Goal: Find specific page/section: Find specific page/section

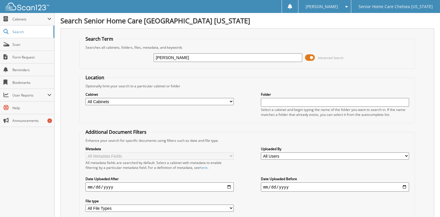
type input "SANDRA"
click at [307, 59] on span at bounding box center [310, 57] width 10 height 9
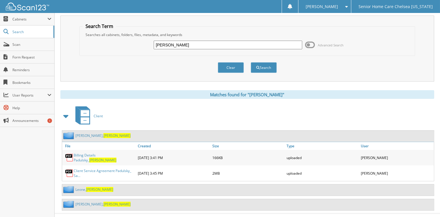
scroll to position [19, 0]
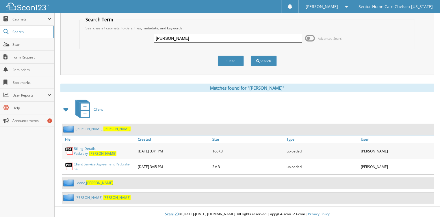
click at [200, 37] on input "[PERSON_NAME]" at bounding box center [228, 38] width 148 height 9
click at [234, 59] on button "Clear" at bounding box center [231, 61] width 26 height 11
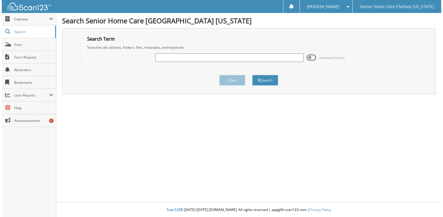
scroll to position [0, 0]
click at [196, 55] on input "text" at bounding box center [230, 57] width 150 height 9
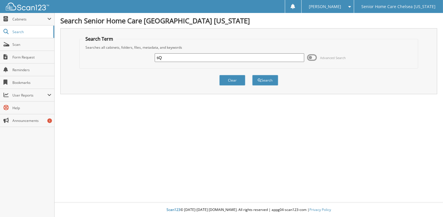
type input "s"
type input "[PERSON_NAME]"
click at [252, 75] on button "Search" at bounding box center [265, 80] width 26 height 11
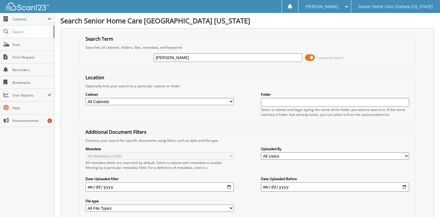
drag, startPoint x: 309, startPoint y: 55, endPoint x: 293, endPoint y: 66, distance: 19.2
click at [309, 55] on span at bounding box center [310, 57] width 10 height 9
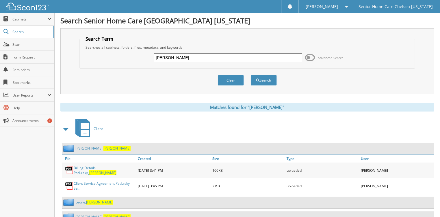
click at [178, 58] on input "SANDRA" at bounding box center [228, 57] width 148 height 9
type input "S"
type input "ANKONG"
click at [251, 75] on button "Search" at bounding box center [264, 80] width 26 height 11
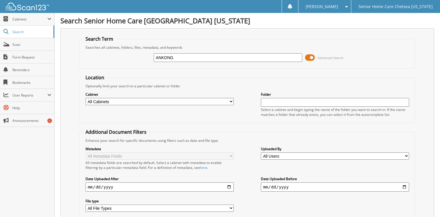
click at [311, 57] on span at bounding box center [310, 57] width 10 height 9
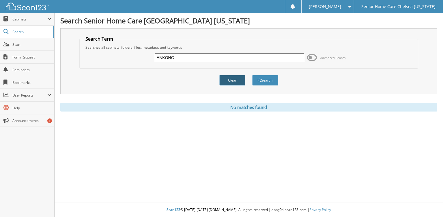
click at [237, 78] on button "Clear" at bounding box center [232, 80] width 26 height 11
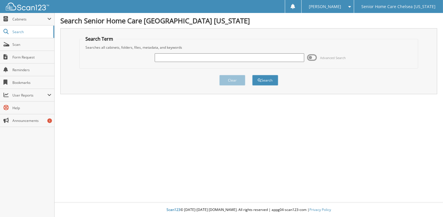
click at [208, 60] on input "text" at bounding box center [230, 57] width 150 height 9
type input "SANDRA ANKONG"
click at [265, 76] on button "Search" at bounding box center [265, 80] width 26 height 11
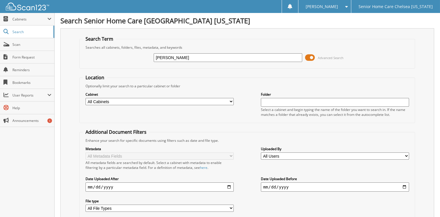
click at [311, 57] on span at bounding box center [310, 57] width 10 height 9
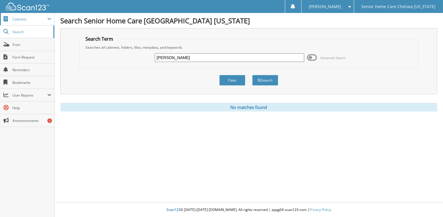
click at [13, 14] on span "Cabinets" at bounding box center [27, 19] width 54 height 12
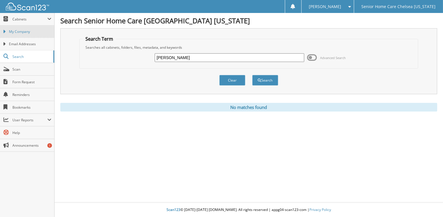
click at [23, 31] on span "My Company" at bounding box center [30, 31] width 42 height 5
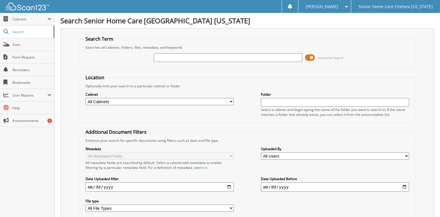
click at [165, 58] on input "text" at bounding box center [228, 57] width 148 height 9
type input "RAYMOND"
click at [312, 57] on span at bounding box center [310, 57] width 10 height 9
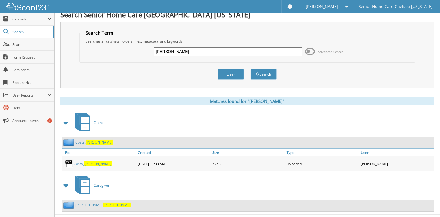
scroll to position [15, 0]
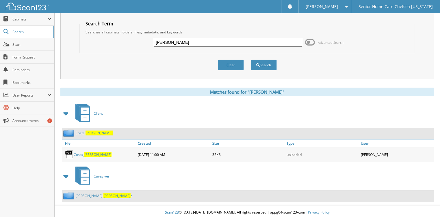
click at [77, 194] on link "[PERSON_NAME] e" at bounding box center [103, 196] width 57 height 5
